Goal: Information Seeking & Learning: Learn about a topic

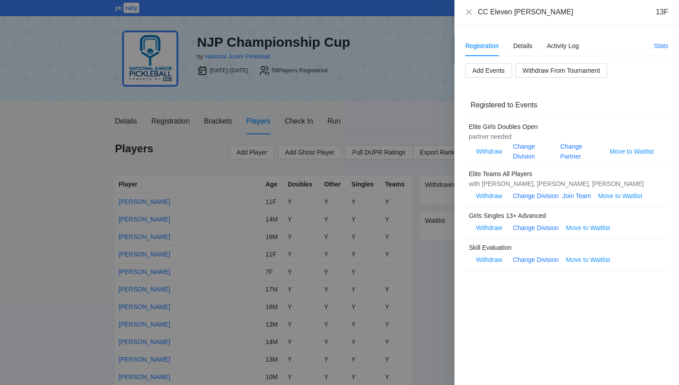
scroll to position [178, 0]
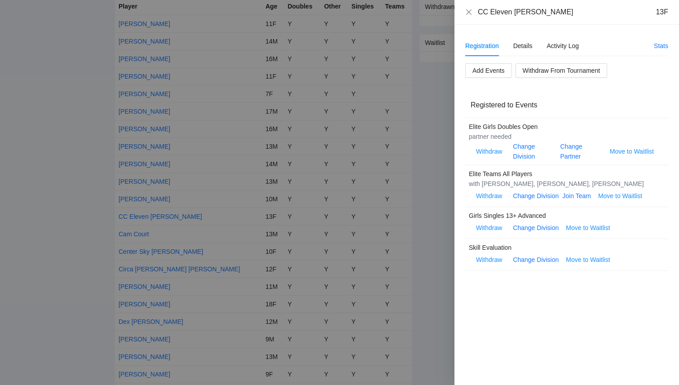
click at [58, 160] on div at bounding box center [339, 192] width 679 height 385
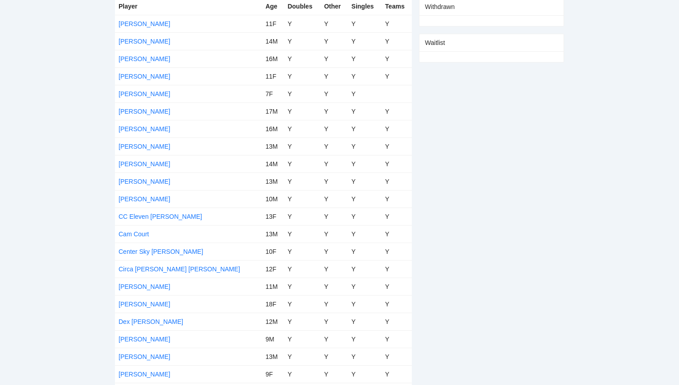
scroll to position [0, 0]
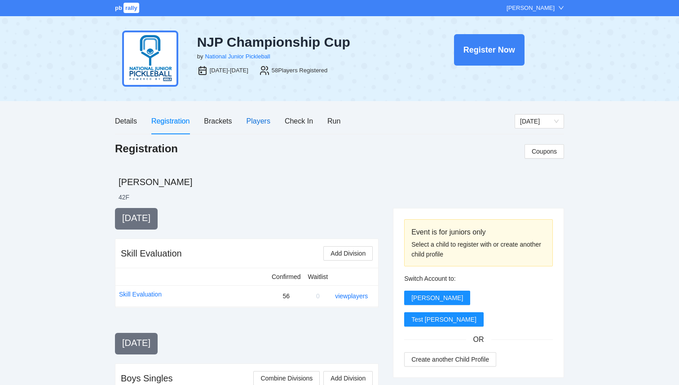
click at [261, 124] on div "Players" at bounding box center [259, 120] width 24 height 11
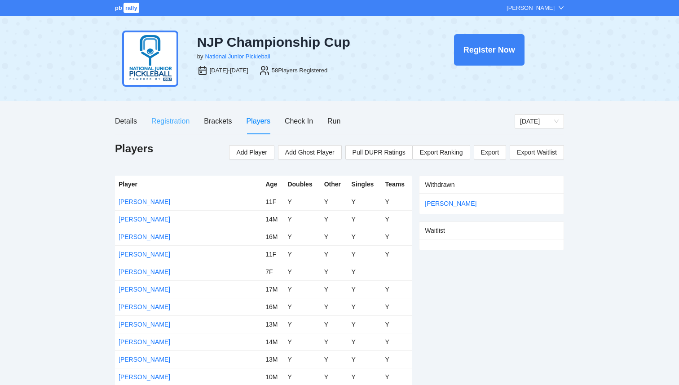
click at [170, 129] on div "Registration" at bounding box center [170, 121] width 38 height 26
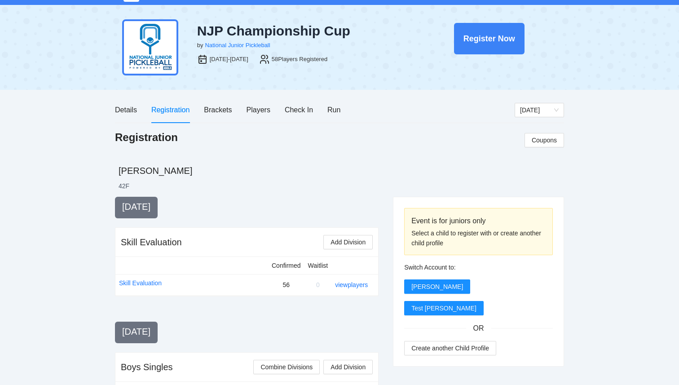
scroll to position [17, 0]
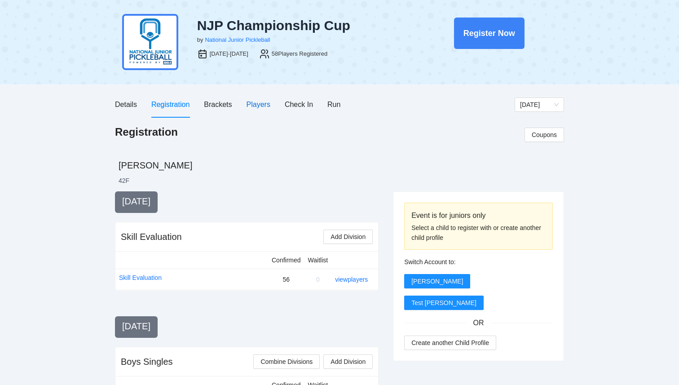
click at [254, 106] on div "Players" at bounding box center [259, 104] width 24 height 11
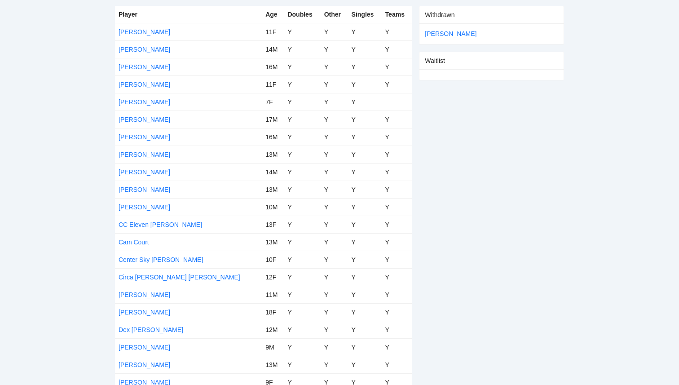
scroll to position [0, 0]
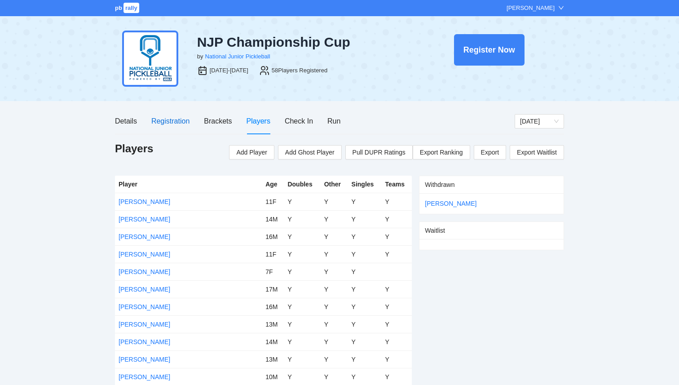
click at [182, 124] on div "Registration" at bounding box center [170, 120] width 38 height 11
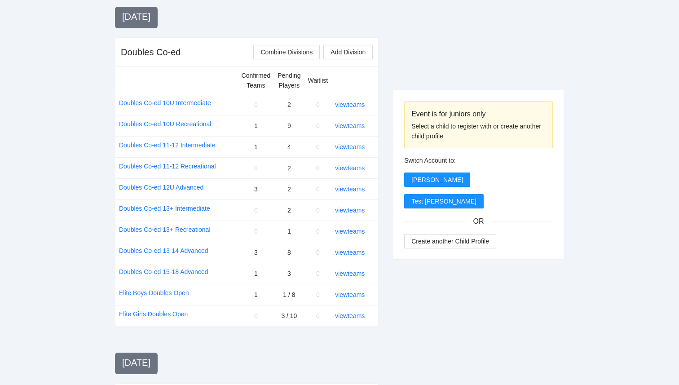
scroll to position [1057, 0]
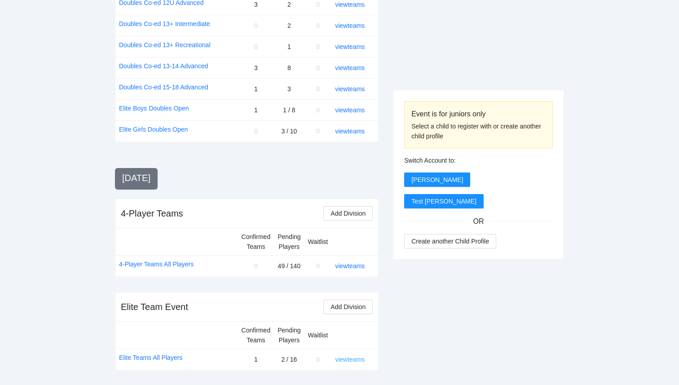
click at [344, 361] on link "view teams" at bounding box center [350, 359] width 30 height 7
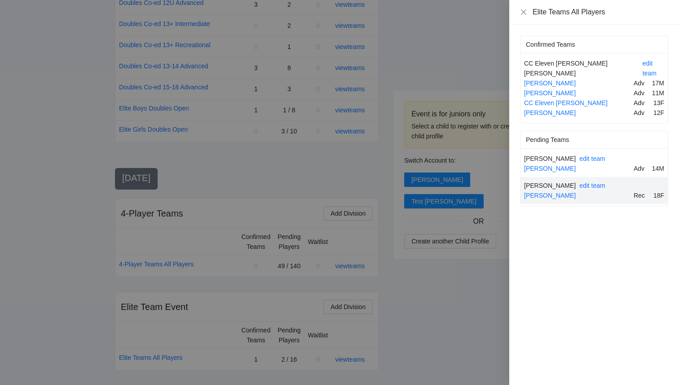
click at [350, 256] on div at bounding box center [339, 192] width 679 height 385
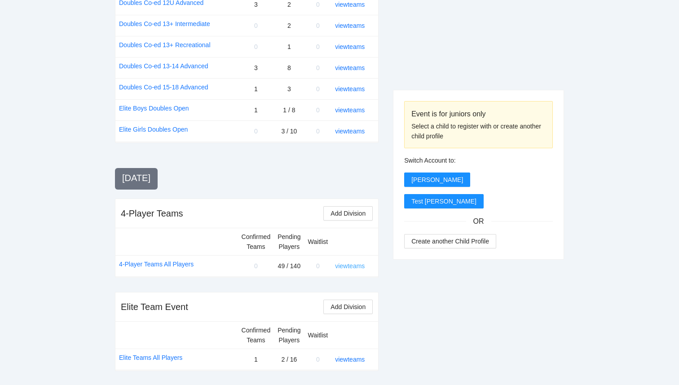
click at [350, 266] on link "view teams" at bounding box center [350, 265] width 30 height 7
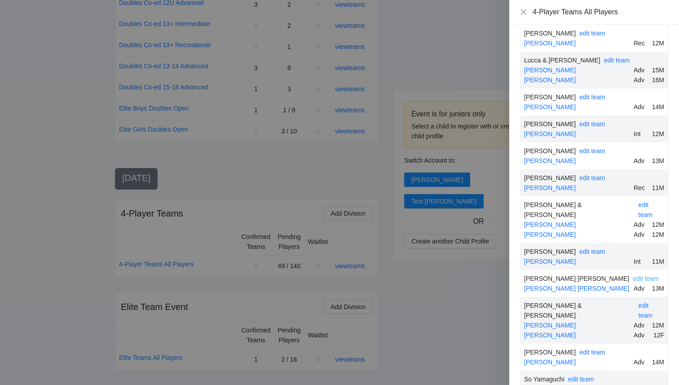
scroll to position [901, 0]
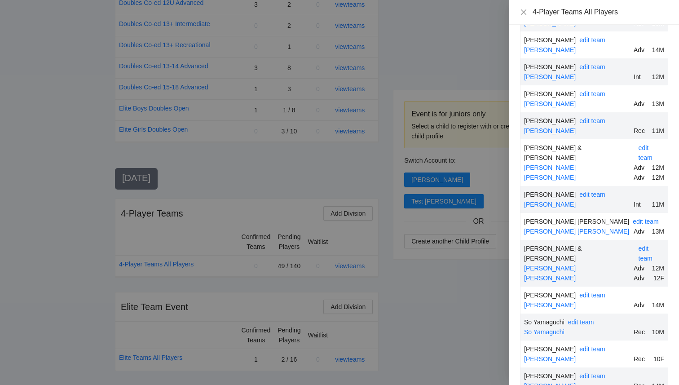
click at [455, 299] on div at bounding box center [339, 192] width 679 height 385
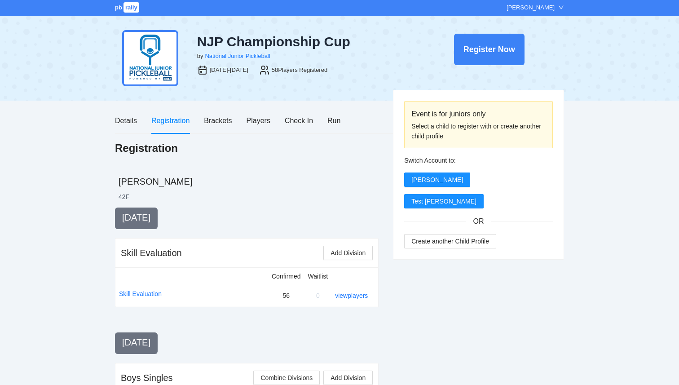
scroll to position [0, 0]
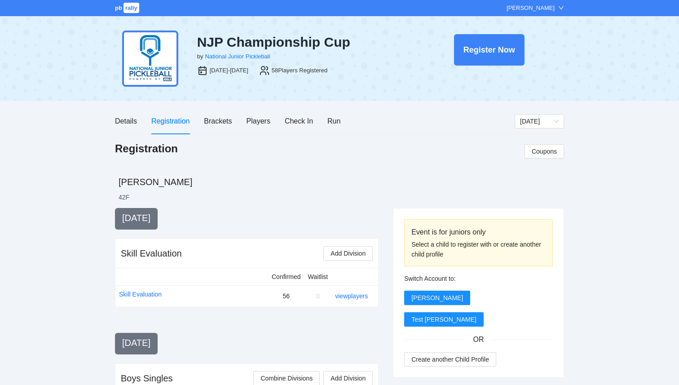
click at [140, 9] on div "pb rally [PERSON_NAME]" at bounding box center [339, 8] width 449 height 9
click at [131, 11] on span "rally" at bounding box center [132, 8] width 16 height 10
click at [225, 123] on div "Brackets" at bounding box center [218, 120] width 28 height 11
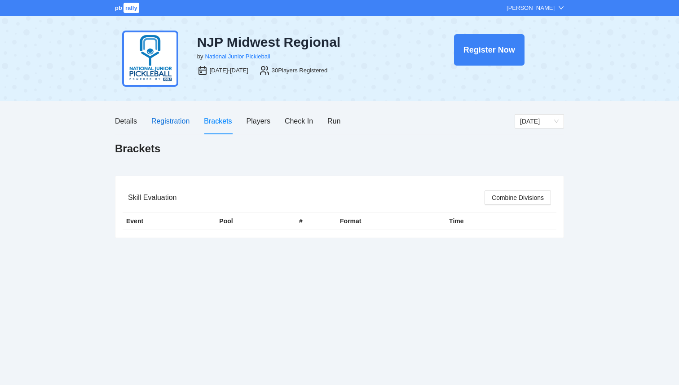
click at [174, 117] on div "Registration" at bounding box center [170, 120] width 38 height 11
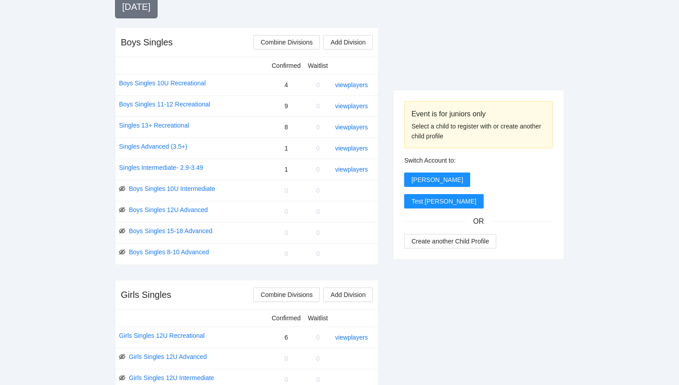
scroll to position [305, 0]
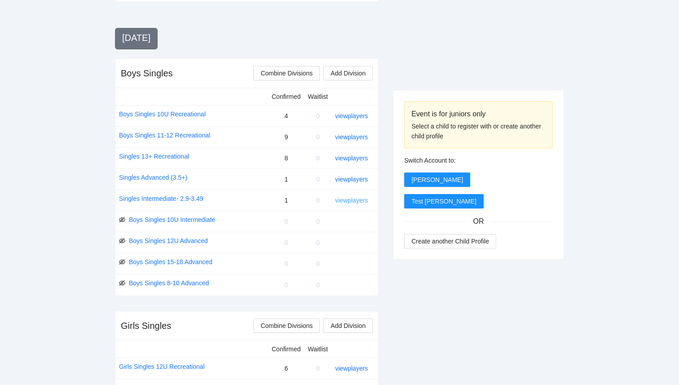
click at [356, 199] on link "view players" at bounding box center [351, 200] width 33 height 7
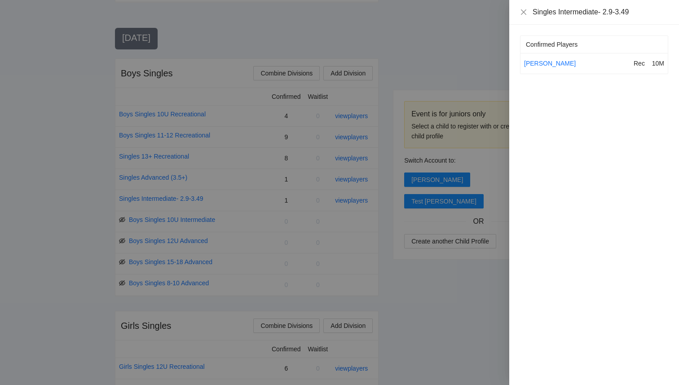
click at [536, 69] on div "Evan Jin Rec 10M" at bounding box center [594, 63] width 147 height 17
click at [535, 66] on link "Evan Jin" at bounding box center [550, 63] width 52 height 7
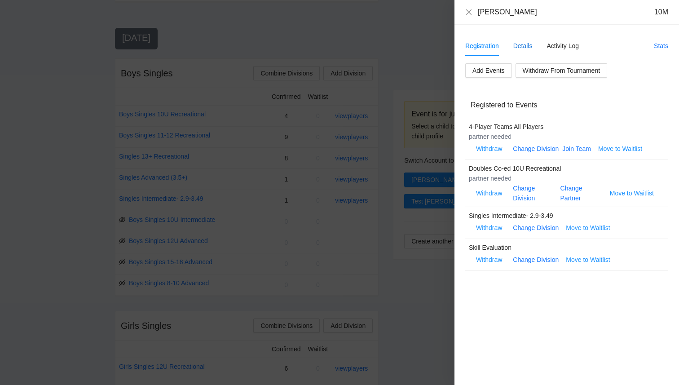
click at [529, 49] on div "Details" at bounding box center [523, 46] width 19 height 10
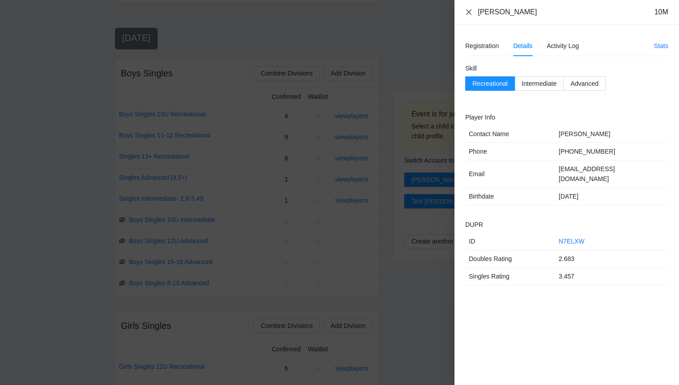
click at [469, 10] on icon "close" at bounding box center [469, 12] width 7 height 7
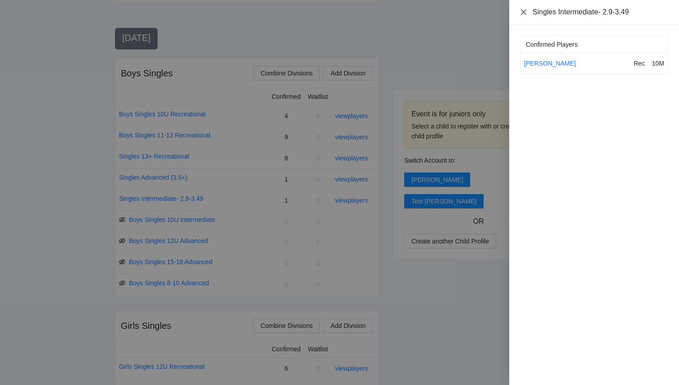
click at [525, 12] on icon "close" at bounding box center [523, 12] width 7 height 7
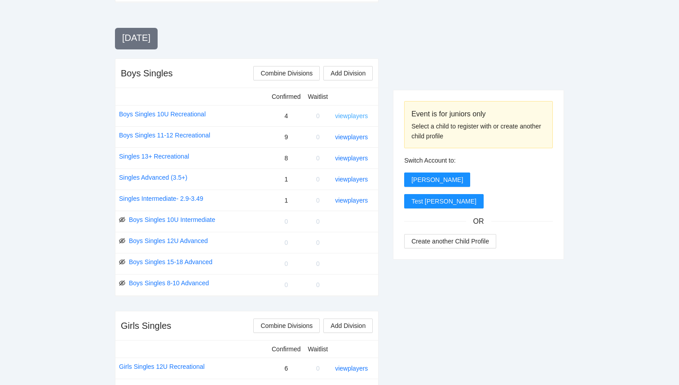
click at [342, 115] on link "view players" at bounding box center [351, 115] width 33 height 7
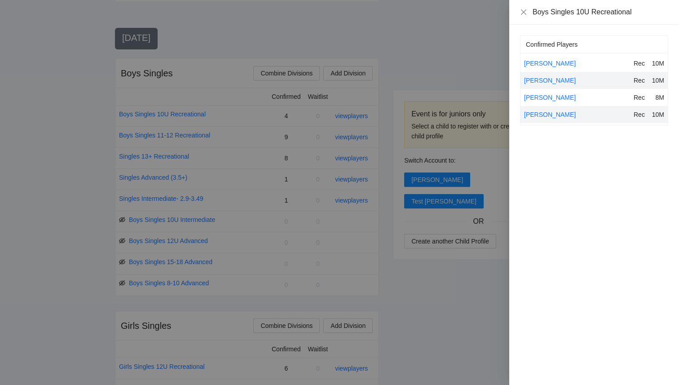
click at [448, 57] on div at bounding box center [339, 192] width 679 height 385
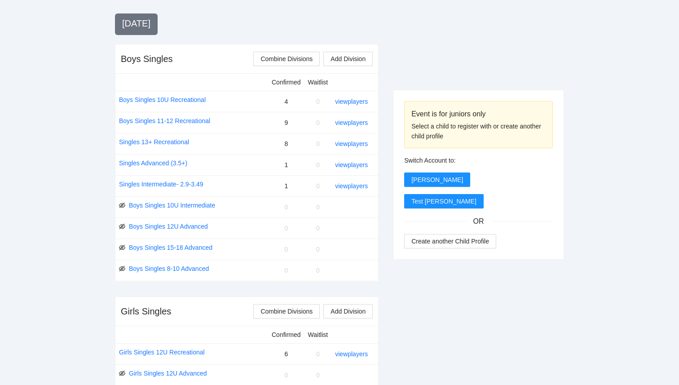
scroll to position [316, 0]
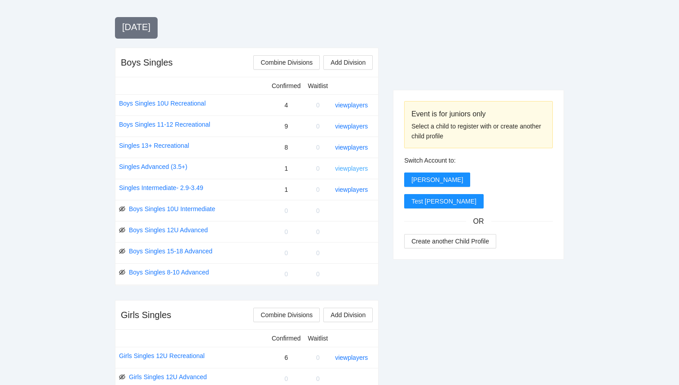
click at [346, 165] on link "view players" at bounding box center [351, 168] width 33 height 7
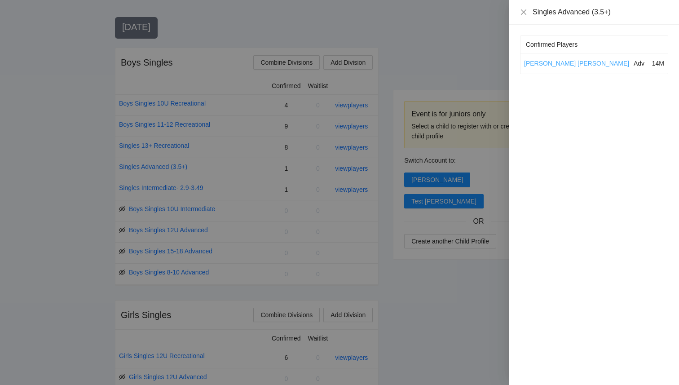
click at [549, 61] on link "Hudson Scholl" at bounding box center [576, 63] width 105 height 7
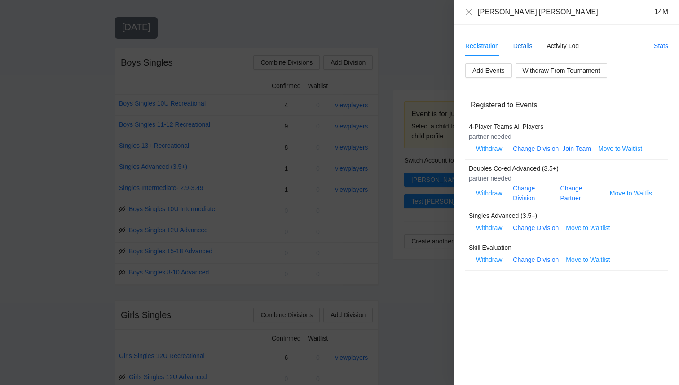
click at [528, 45] on div "Details" at bounding box center [523, 46] width 19 height 10
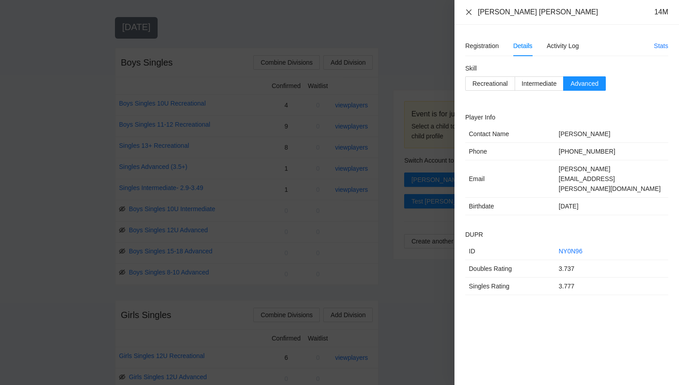
click at [466, 14] on icon "close" at bounding box center [469, 12] width 7 height 7
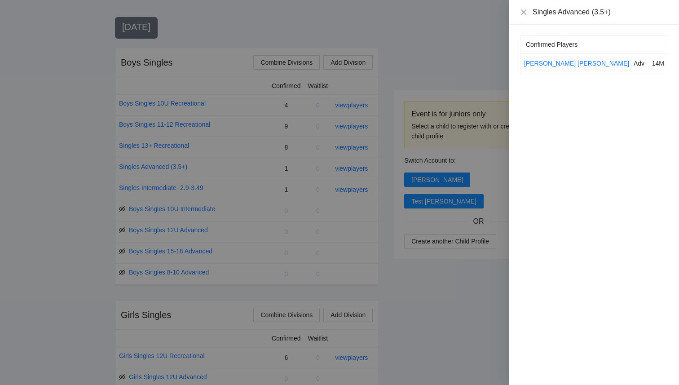
click at [427, 37] on div at bounding box center [339, 192] width 679 height 385
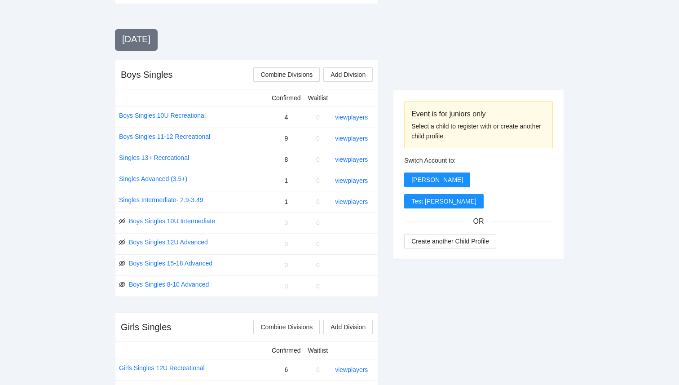
scroll to position [306, 0]
